Goal: Communication & Community: Ask a question

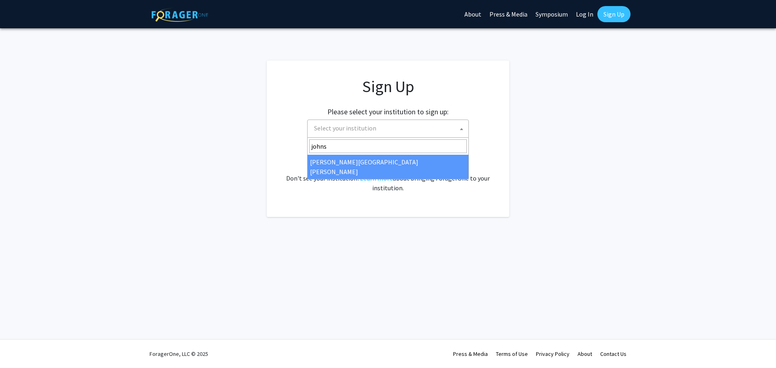
type input "johns"
select select "1"
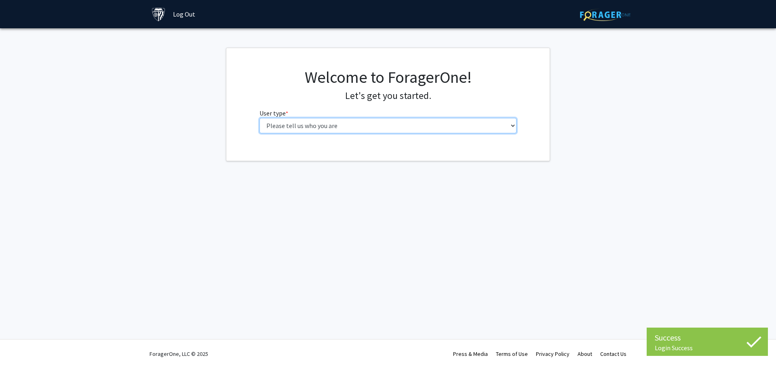
drag, startPoint x: 0, startPoint y: 0, endPoint x: 413, endPoint y: 126, distance: 432.3
click at [413, 126] on select "Please tell us who you are Undergraduate Student Master's Student Doctoral Cand…" at bounding box center [387, 125] width 257 height 15
select select "2: masters"
click at [259, 118] on select "Please tell us who you are Undergraduate Student Master's Student Doctoral Cand…" at bounding box center [387, 125] width 257 height 15
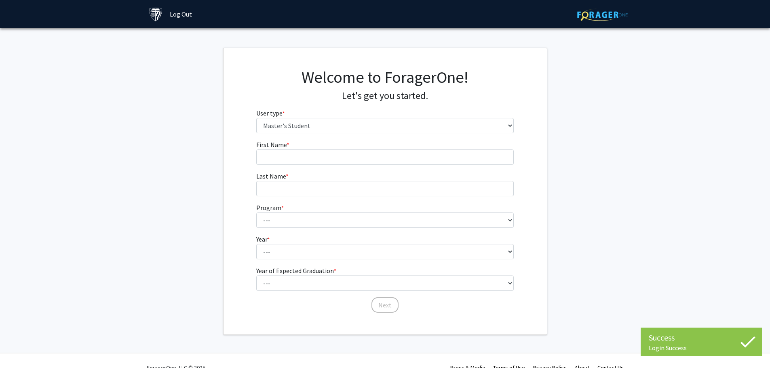
click at [339, 165] on form "First Name * required Last Name * required Program * required --- Anatomy Educa…" at bounding box center [384, 223] width 257 height 166
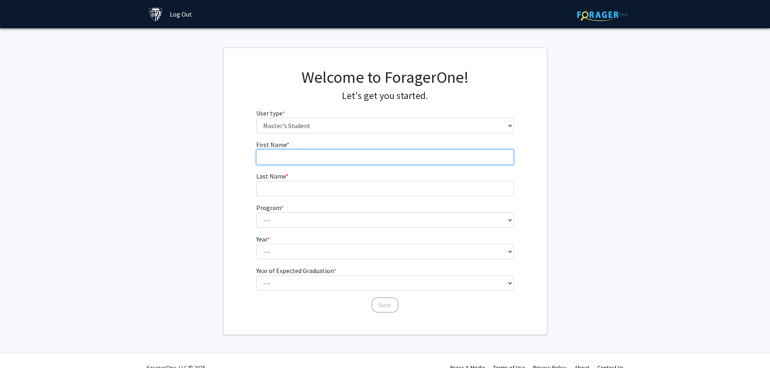
click at [357, 155] on input "First Name * required" at bounding box center [384, 157] width 257 height 15
type input "Olivia"
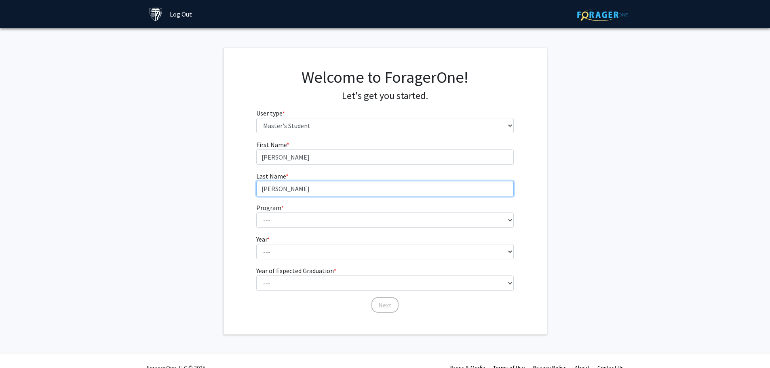
type input "Carlson"
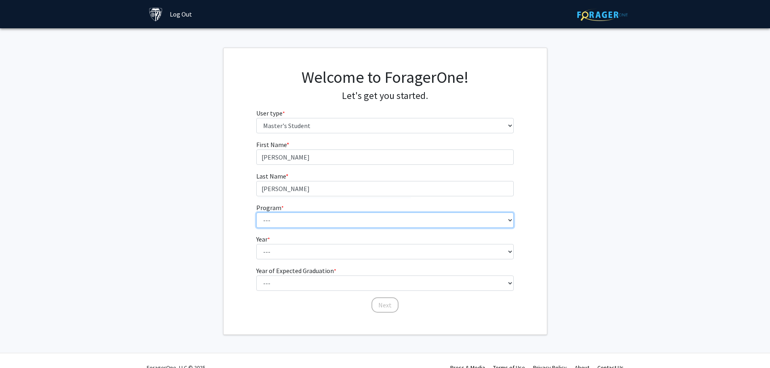
click at [375, 226] on select "--- Anatomy Education Applied and Computational Mathematics Applied Biomedical …" at bounding box center [384, 220] width 257 height 15
select select "2: 2"
click at [256, 213] on select "--- Anatomy Education Applied and Computational Mathematics Applied Biomedical …" at bounding box center [384, 220] width 257 height 15
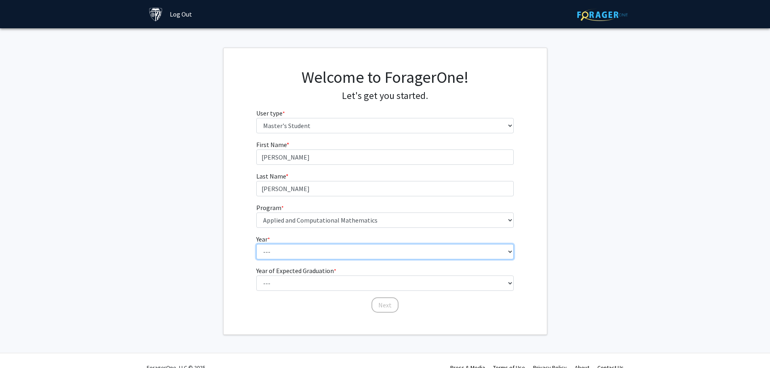
click at [299, 249] on select "--- First Year Second Year" at bounding box center [384, 251] width 257 height 15
select select "2: second_year"
click at [256, 244] on select "--- First Year Second Year" at bounding box center [384, 251] width 257 height 15
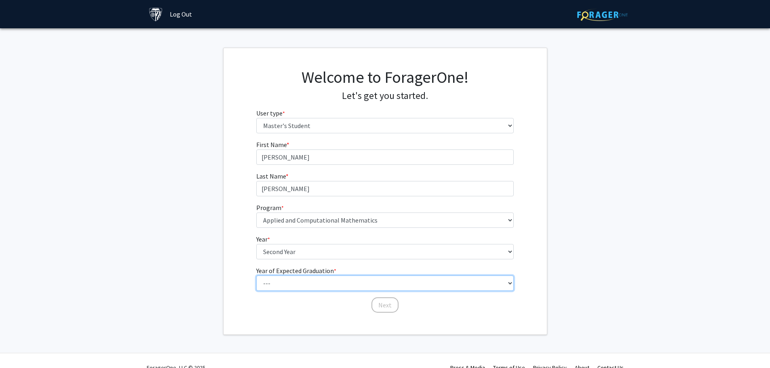
click at [294, 284] on select "--- 2025 2026 2027 2028 2029 2030 2031 2032 2033 2034" at bounding box center [384, 283] width 257 height 15
select select "1: 2025"
click at [256, 276] on select "--- 2025 2026 2027 2028 2029 2030 2031 2032 2033 2034" at bounding box center [384, 283] width 257 height 15
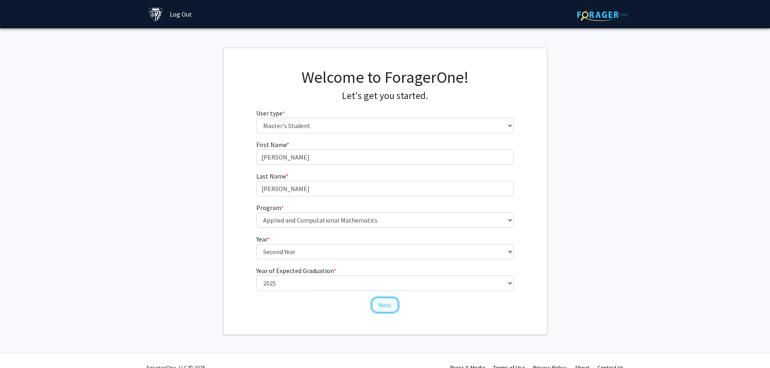
click at [384, 305] on button "Next" at bounding box center [384, 304] width 27 height 15
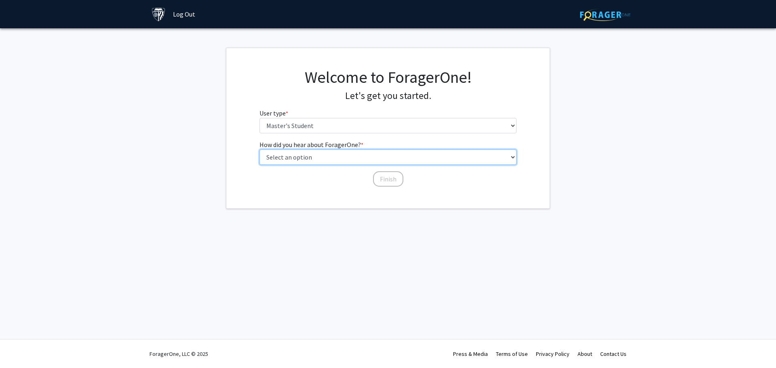
click at [346, 156] on select "Select an option Peer/student recommendation Faculty/staff recommendation Unive…" at bounding box center [387, 157] width 257 height 15
select select "3: university_website"
click at [259, 150] on select "Select an option Peer/student recommendation Faculty/staff recommendation Unive…" at bounding box center [387, 157] width 257 height 15
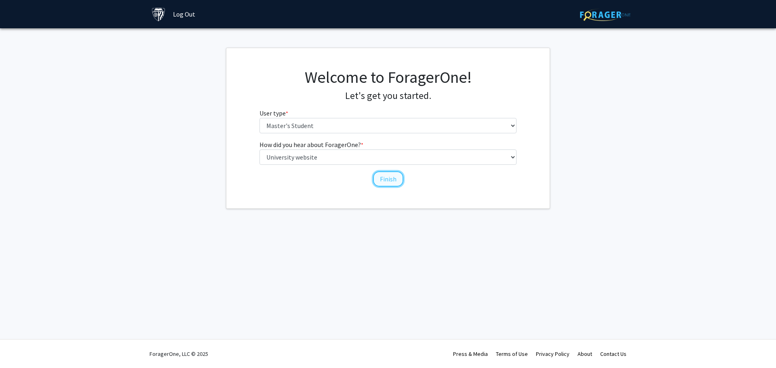
click at [392, 179] on button "Finish" at bounding box center [388, 178] width 30 height 15
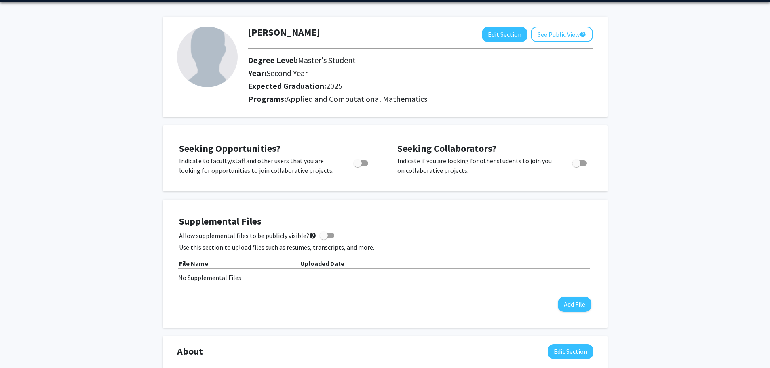
scroll to position [26, 0]
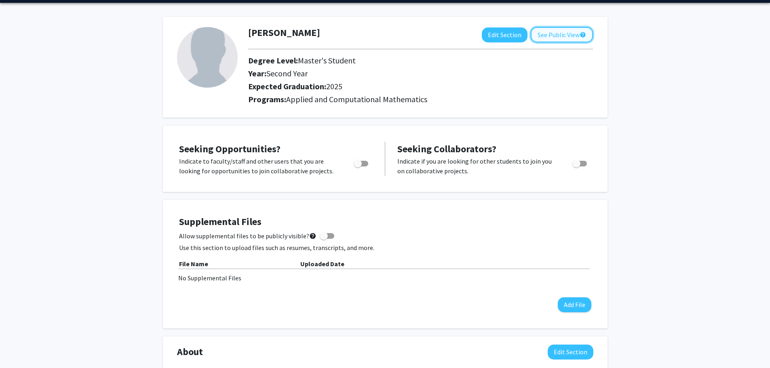
click at [558, 36] on button "See Public View help" at bounding box center [562, 34] width 62 height 15
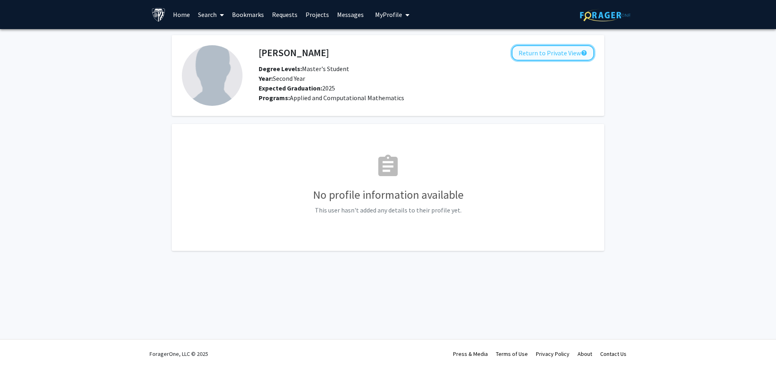
click at [538, 49] on button "Return to Private View help" at bounding box center [553, 52] width 82 height 15
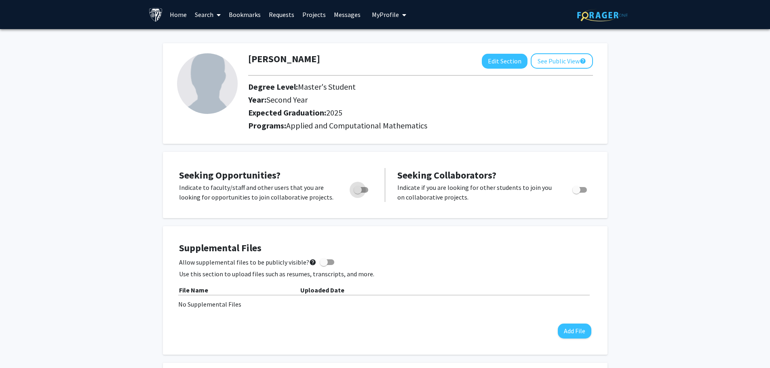
click at [362, 188] on span "Toggle" at bounding box center [361, 190] width 15 height 6
click at [358, 193] on input "Are you actively seeking opportunities?" at bounding box center [357, 193] width 0 height 0
checkbox input "true"
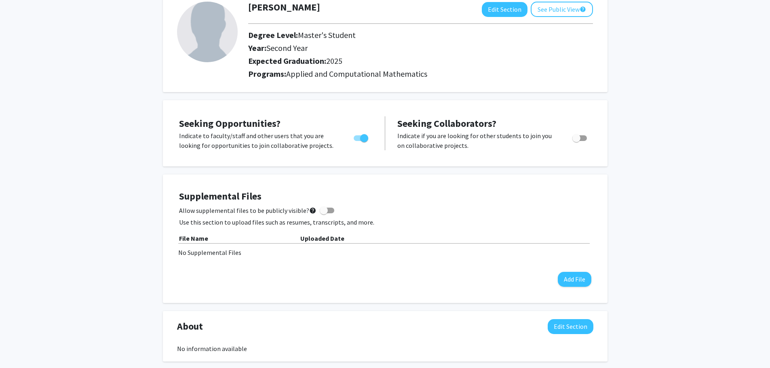
scroll to position [121, 0]
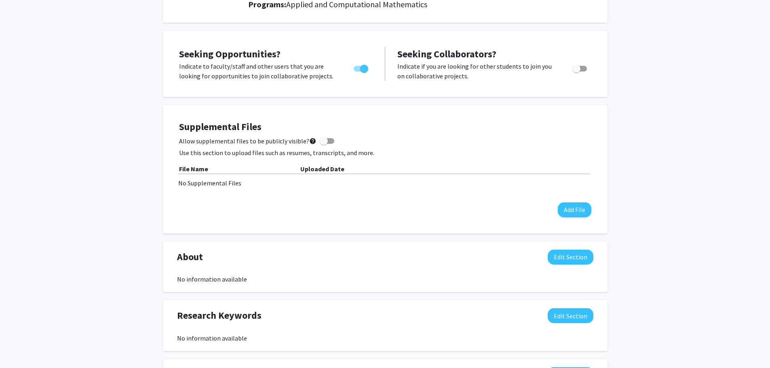
click at [320, 139] on span at bounding box center [324, 141] width 8 height 8
click at [323, 144] on input "Allow supplemental files to be publicly visible? help" at bounding box center [323, 144] width 0 height 0
checkbox input "true"
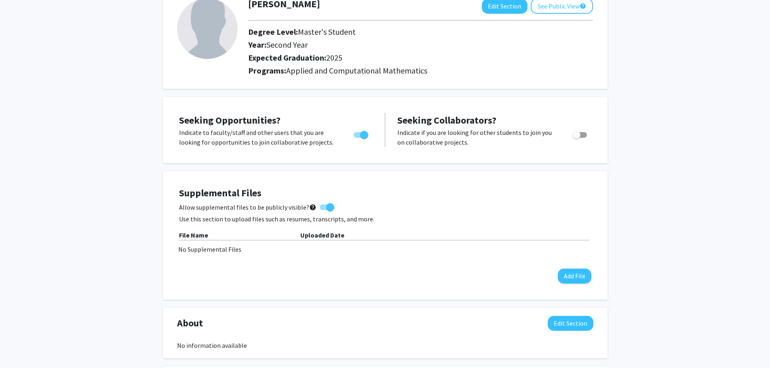
scroll to position [0, 0]
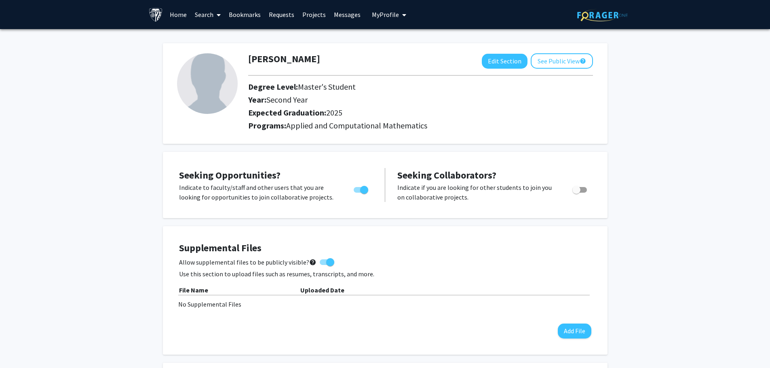
click at [319, 18] on link "Projects" at bounding box center [314, 14] width 32 height 28
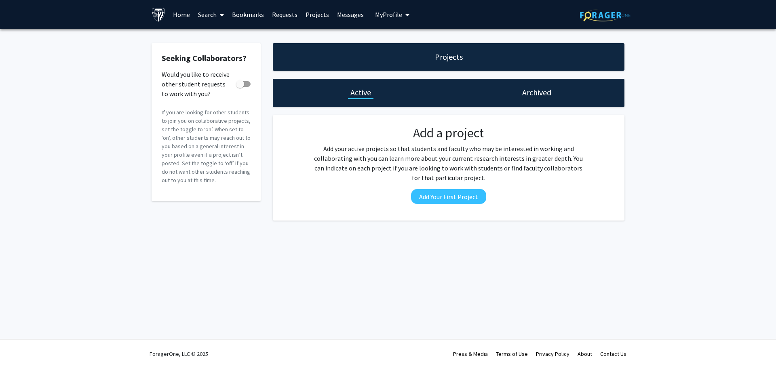
click at [211, 14] on link "Search" at bounding box center [211, 14] width 34 height 28
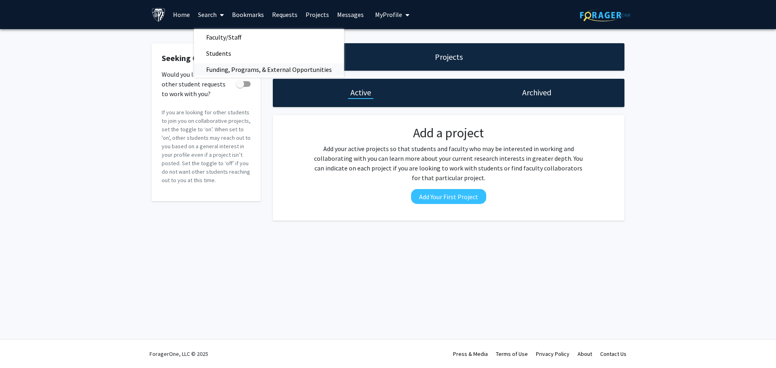
click at [224, 67] on span "Funding, Programs, & External Opportunities" at bounding box center [269, 69] width 150 height 16
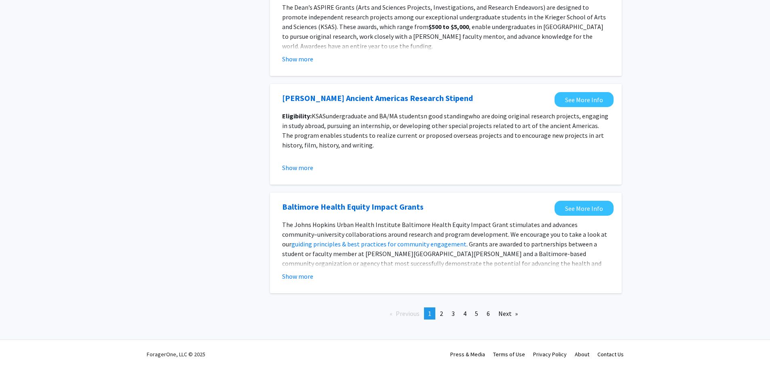
scroll to position [845, 0]
click at [440, 313] on link "page 2" at bounding box center [441, 313] width 11 height 12
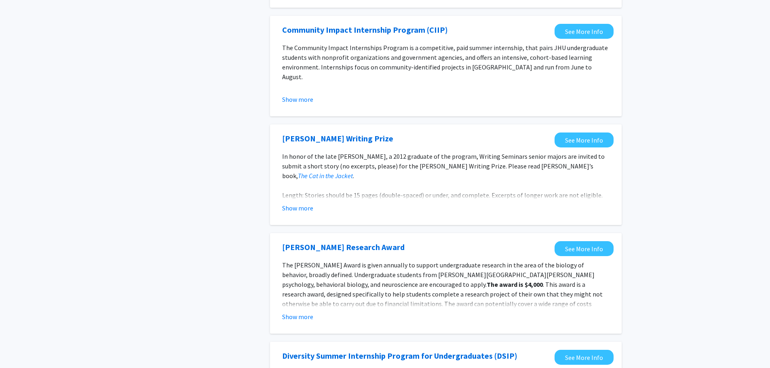
scroll to position [877, 0]
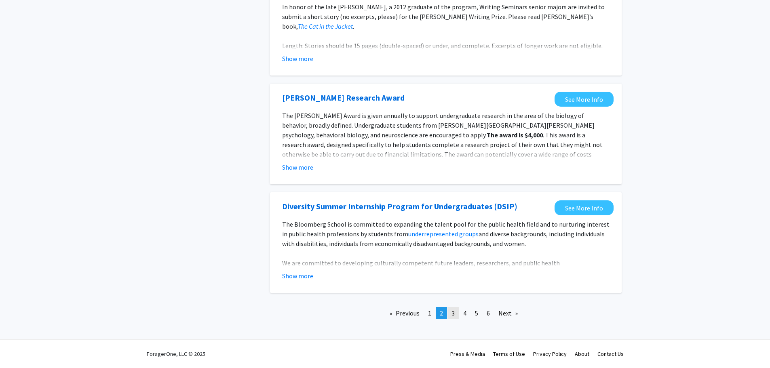
click at [453, 312] on span "3" at bounding box center [452, 313] width 3 height 8
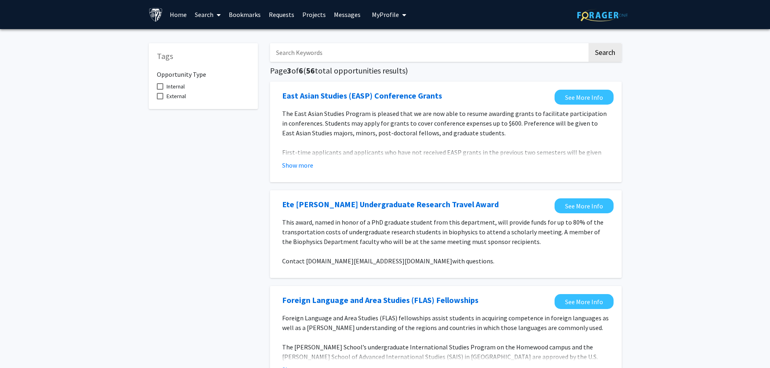
click at [218, 14] on icon at bounding box center [219, 15] width 4 height 6
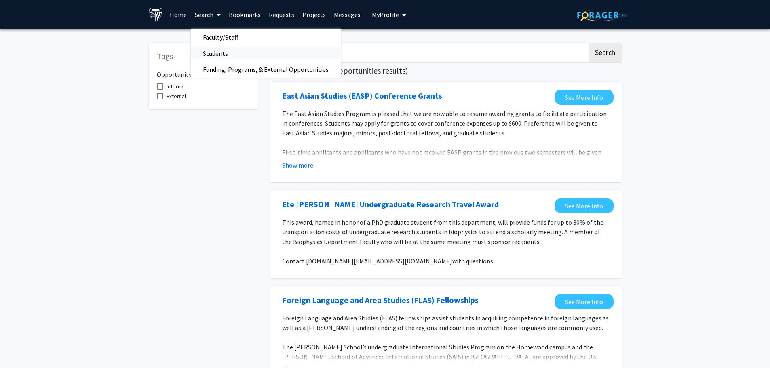
click at [214, 53] on span "Students" at bounding box center [215, 53] width 49 height 16
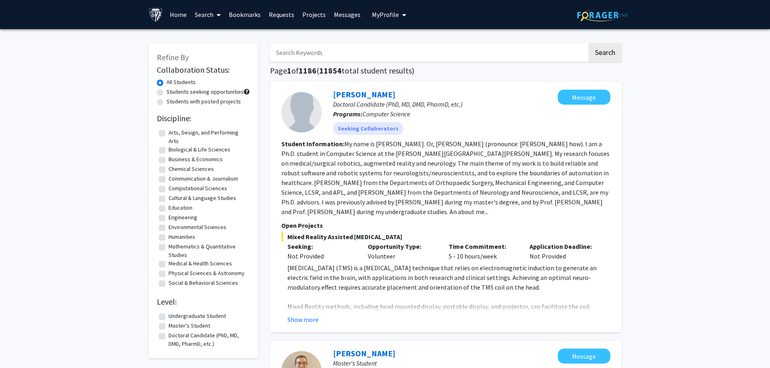
click at [219, 16] on icon at bounding box center [219, 15] width 4 height 6
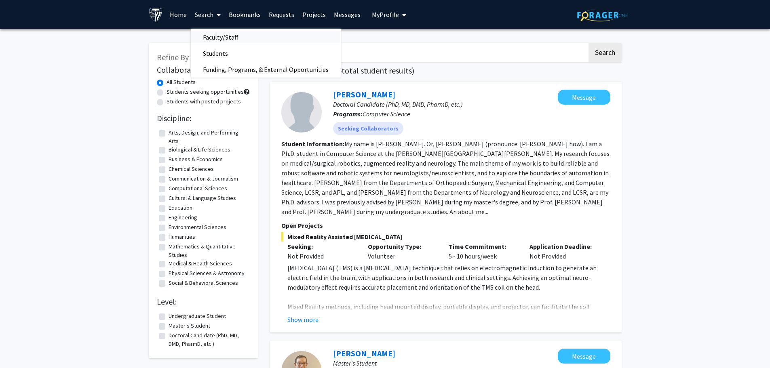
click at [214, 36] on span "Faculty/Staff" at bounding box center [220, 37] width 59 height 16
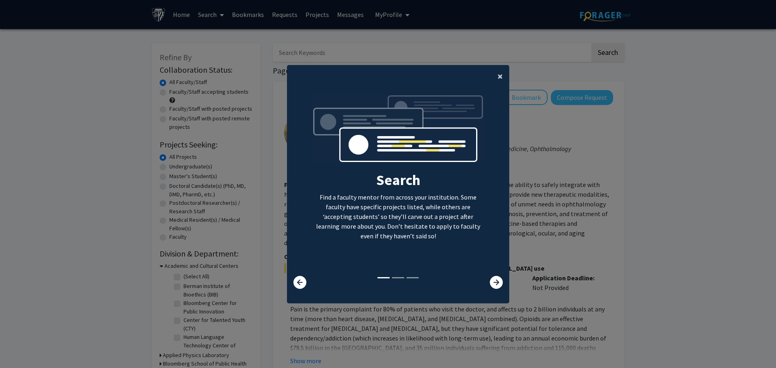
click at [498, 74] on span "×" at bounding box center [500, 76] width 5 height 13
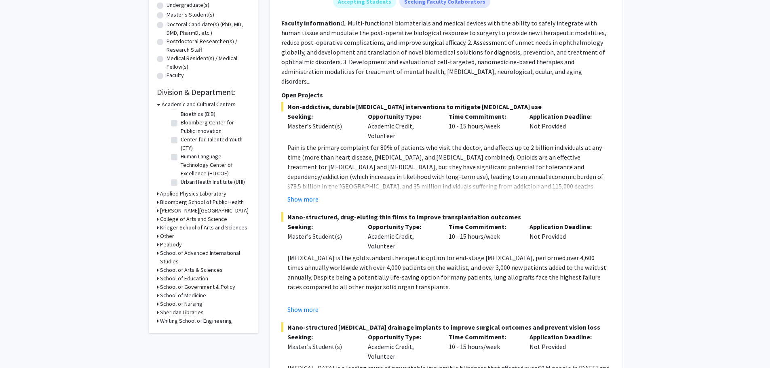
scroll to position [202, 0]
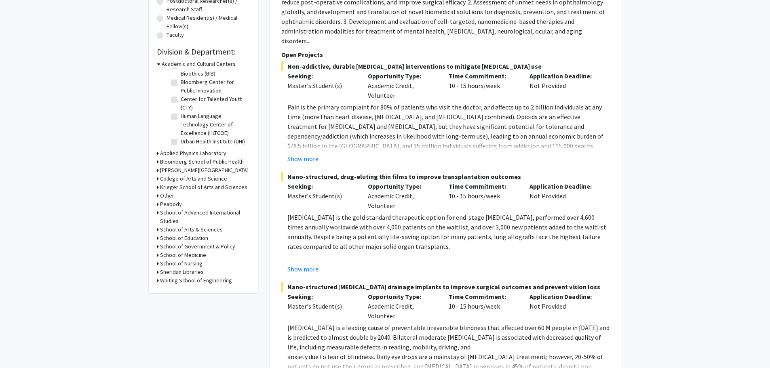
click at [157, 153] on icon at bounding box center [158, 153] width 2 height 8
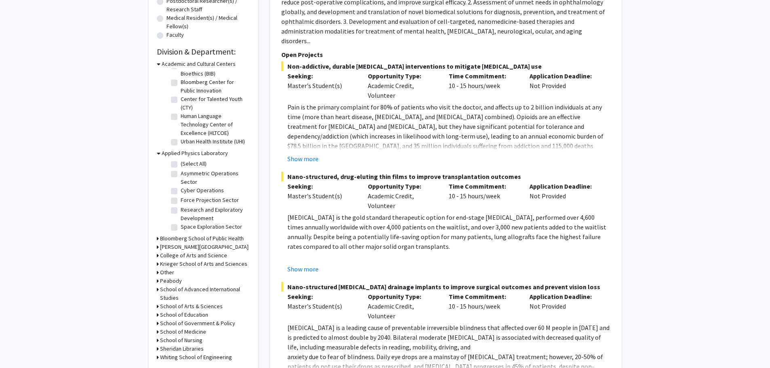
click at [181, 163] on label "(Select All)" at bounding box center [194, 164] width 26 height 8
click at [181, 163] on input "(Select All)" at bounding box center [183, 162] width 5 height 5
checkbox input "true"
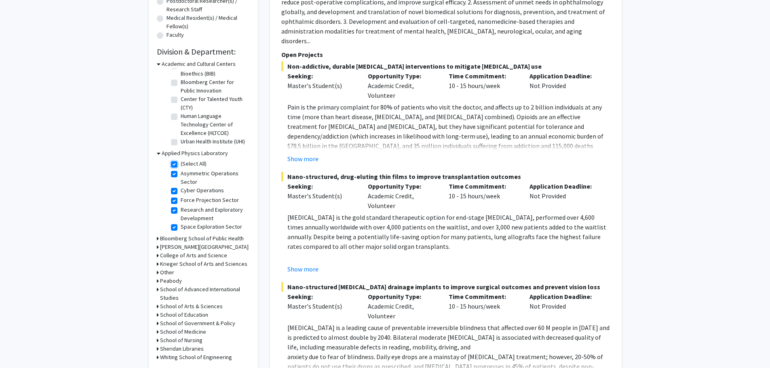
checkbox input "true"
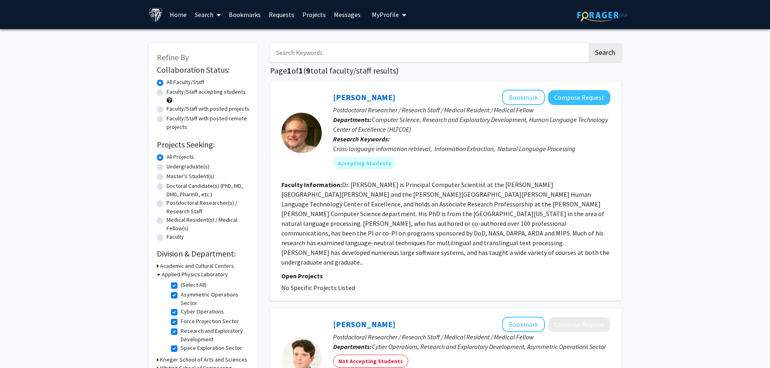
click at [181, 286] on label "(Select All)" at bounding box center [194, 285] width 26 height 8
click at [181, 286] on input "(Select All)" at bounding box center [183, 283] width 5 height 5
checkbox input "false"
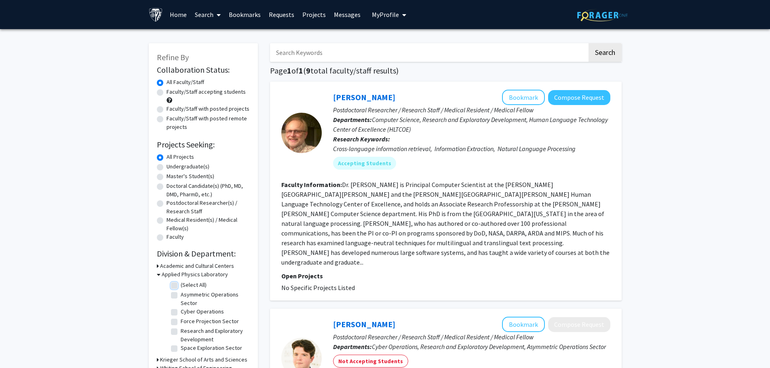
checkbox input "false"
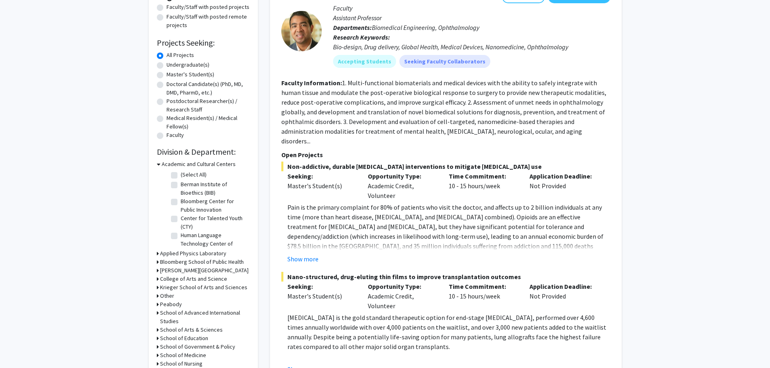
scroll to position [121, 0]
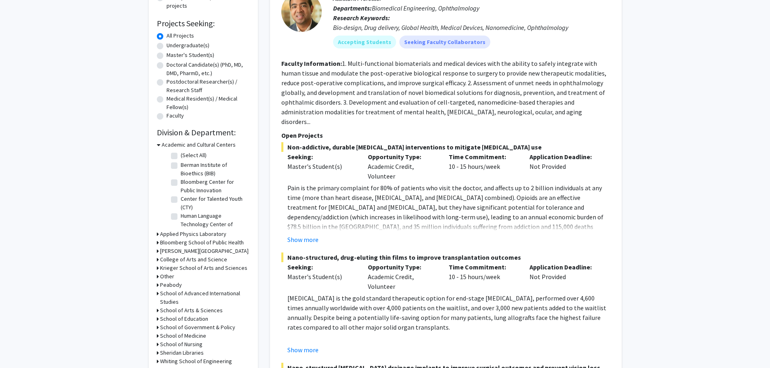
click at [158, 145] on icon at bounding box center [159, 145] width 4 height 8
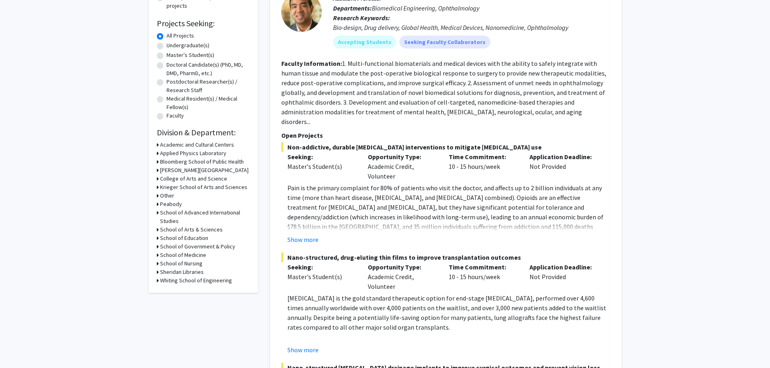
click at [155, 162] on div "Refine By Collaboration Status: Collaboration Status All Faculty/Staff Collabor…" at bounding box center [203, 107] width 109 height 371
click at [157, 163] on icon at bounding box center [158, 162] width 2 height 8
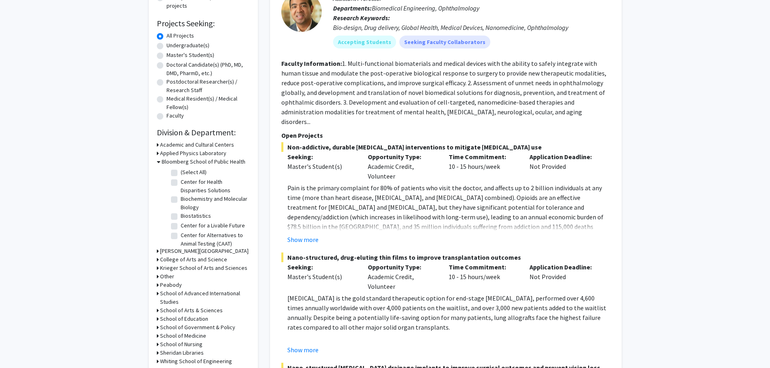
click at [182, 217] on label "Biostatistics" at bounding box center [196, 216] width 30 height 8
click at [182, 217] on input "Biostatistics" at bounding box center [183, 214] width 5 height 5
checkbox input "true"
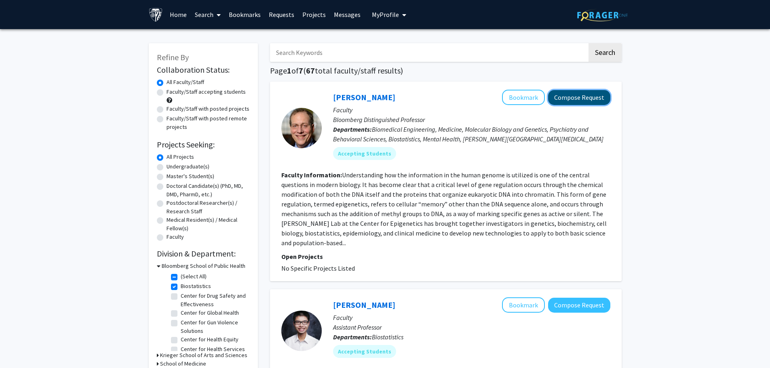
click at [581, 100] on button "Compose Request" at bounding box center [579, 97] width 62 height 15
click at [167, 178] on label "Master's Student(s)" at bounding box center [191, 176] width 48 height 8
click at [167, 177] on input "Master's Student(s)" at bounding box center [169, 174] width 5 height 5
radio input "true"
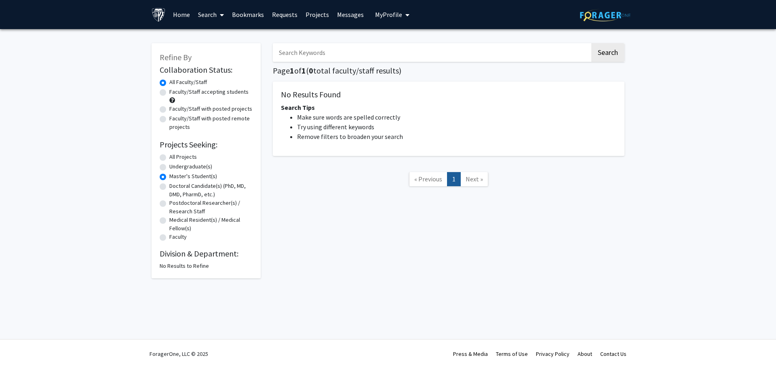
click at [169, 186] on label "Doctoral Candidate(s) (PhD, MD, DMD, PharmD, etc.)" at bounding box center [210, 190] width 83 height 17
click at [169, 186] on input "Doctoral Candidate(s) (PhD, MD, DMD, PharmD, etc.)" at bounding box center [171, 184] width 5 height 5
radio input "true"
click at [169, 204] on label "Postdoctoral Researcher(s) / Research Staff" at bounding box center [210, 207] width 83 height 17
click at [169, 204] on input "Postdoctoral Researcher(s) / Research Staff" at bounding box center [171, 201] width 5 height 5
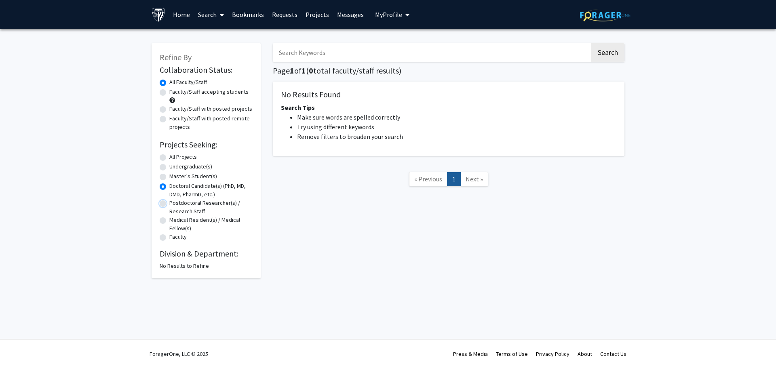
radio input "true"
click at [169, 222] on label "Medical Resident(s) / Medical Fellow(s)" at bounding box center [210, 224] width 83 height 17
click at [169, 221] on input "Medical Resident(s) / Medical Fellow(s)" at bounding box center [171, 218] width 5 height 5
radio input "true"
click at [169, 238] on label "Faculty" at bounding box center [177, 237] width 17 height 8
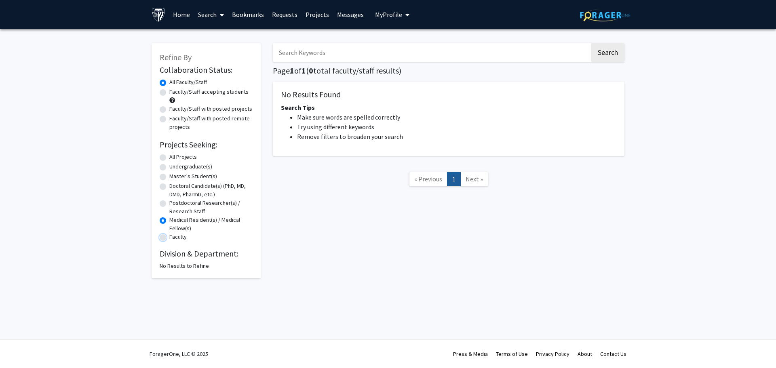
click at [169, 238] on input "Faculty" at bounding box center [171, 235] width 5 height 5
radio input "true"
click at [169, 157] on label "All Projects" at bounding box center [182, 157] width 27 height 8
click at [169, 157] on input "All Projects" at bounding box center [171, 155] width 5 height 5
radio input "true"
